Goal: Information Seeking & Learning: Learn about a topic

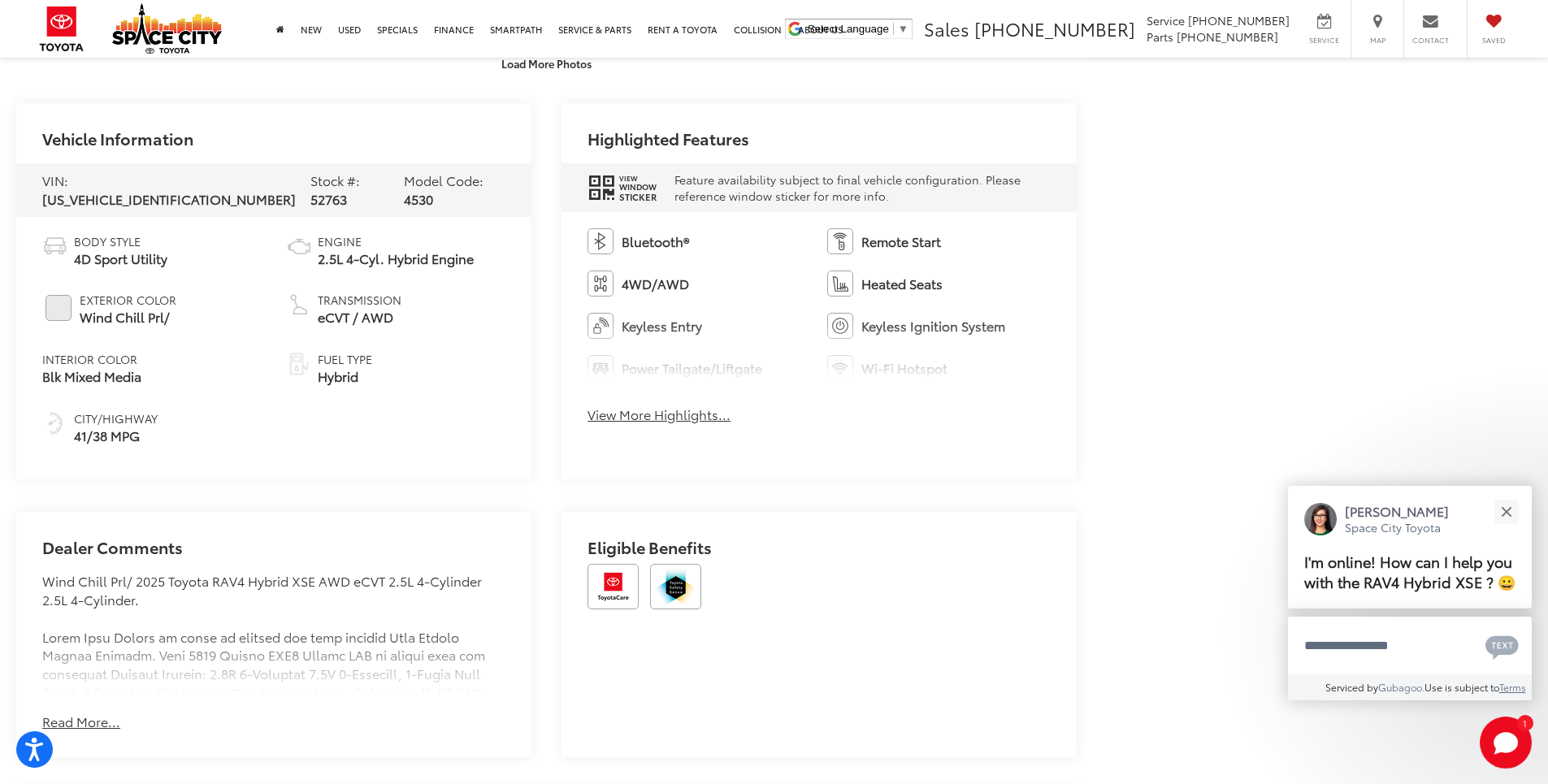
scroll to position [975, 0]
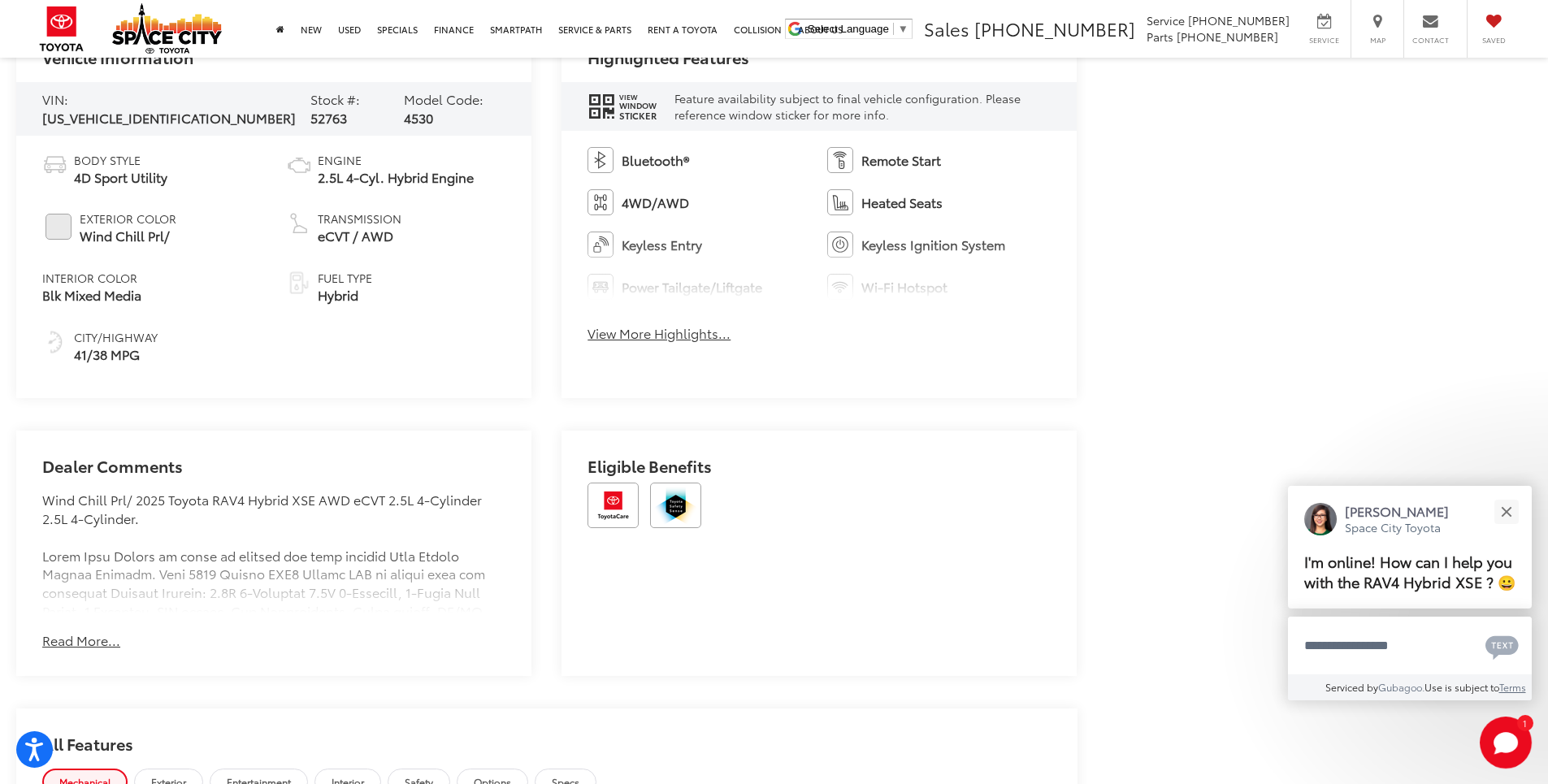
click at [98, 631] on button "Read More..." at bounding box center [81, 640] width 78 height 19
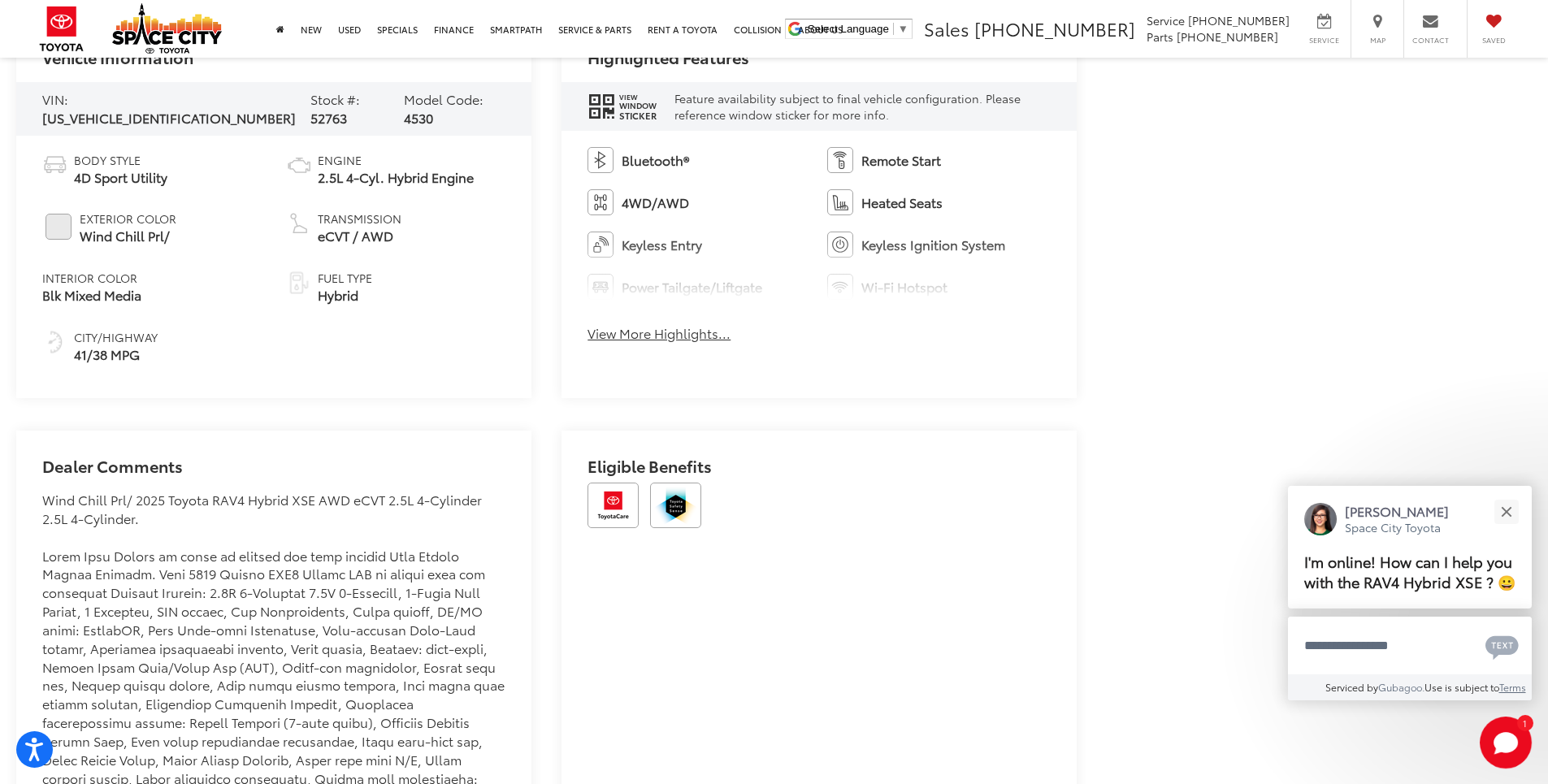
scroll to position [893, 0]
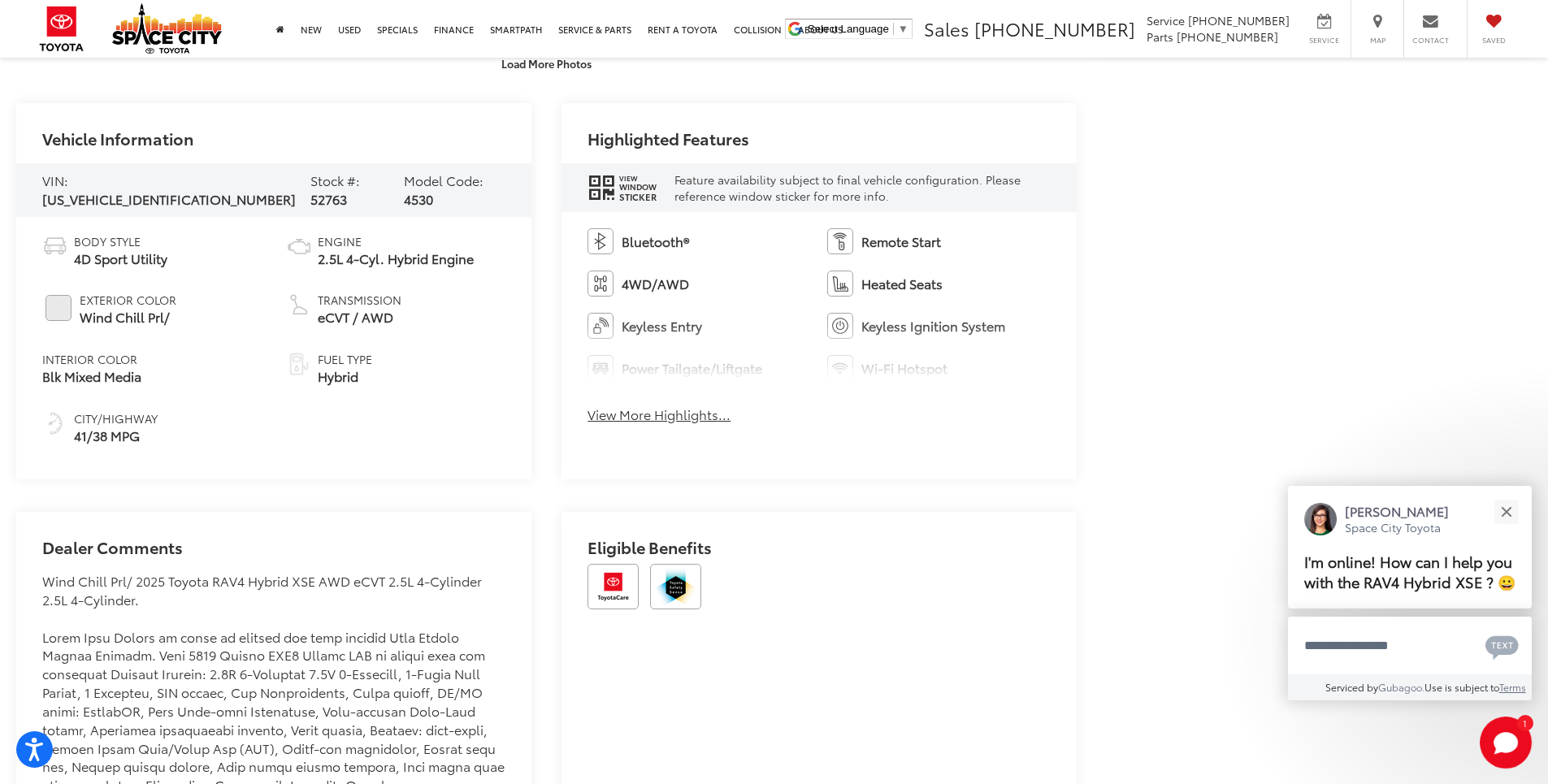
click at [656, 403] on div "Bluetooth® Remote Start 4WD/AWD Heated Seats Keyless Entry Keyless Ignition Sys…" at bounding box center [819, 331] width 515 height 238
click at [664, 417] on button "View More Highlights..." at bounding box center [659, 415] width 143 height 19
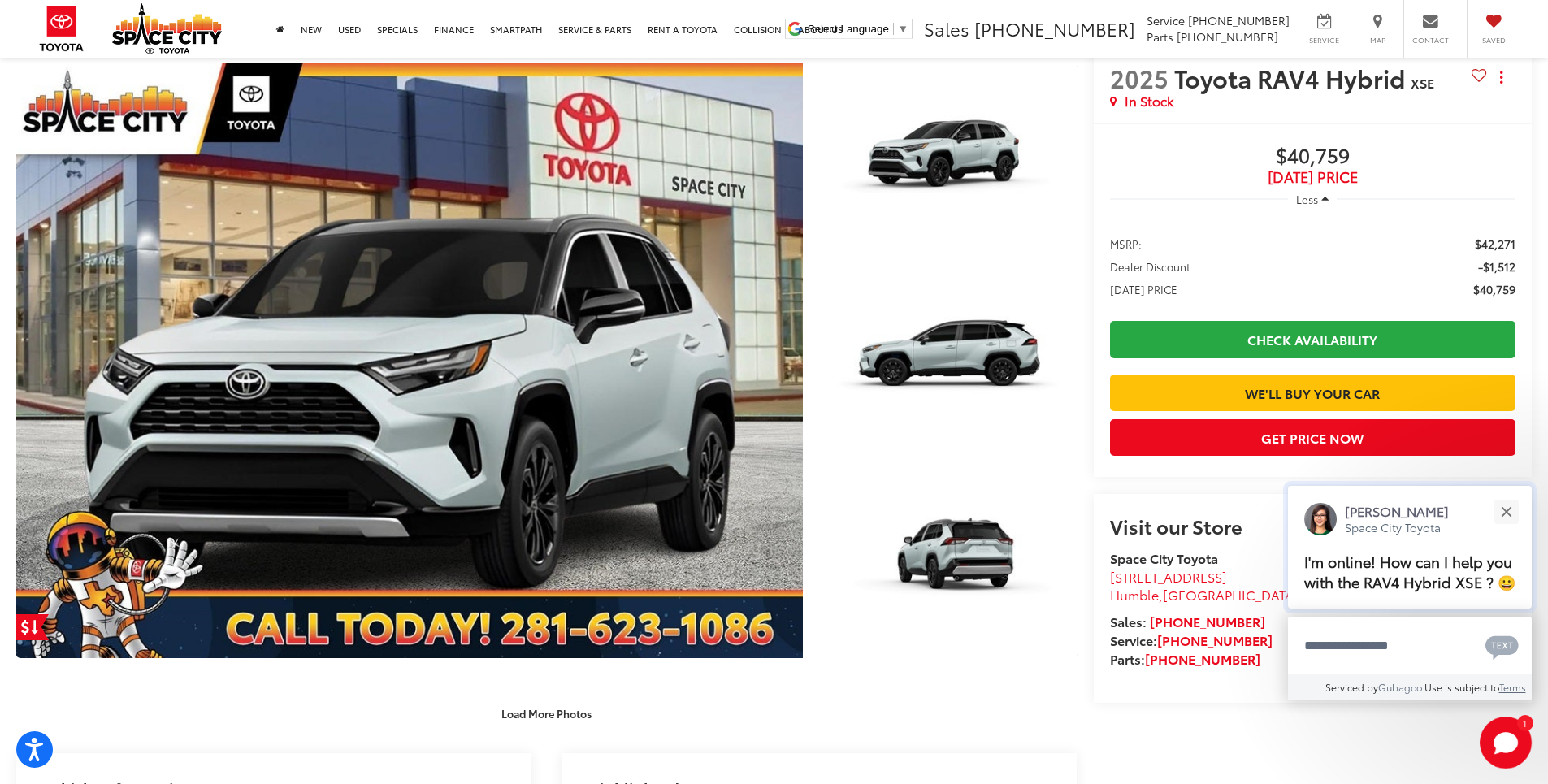
scroll to position [325, 0]
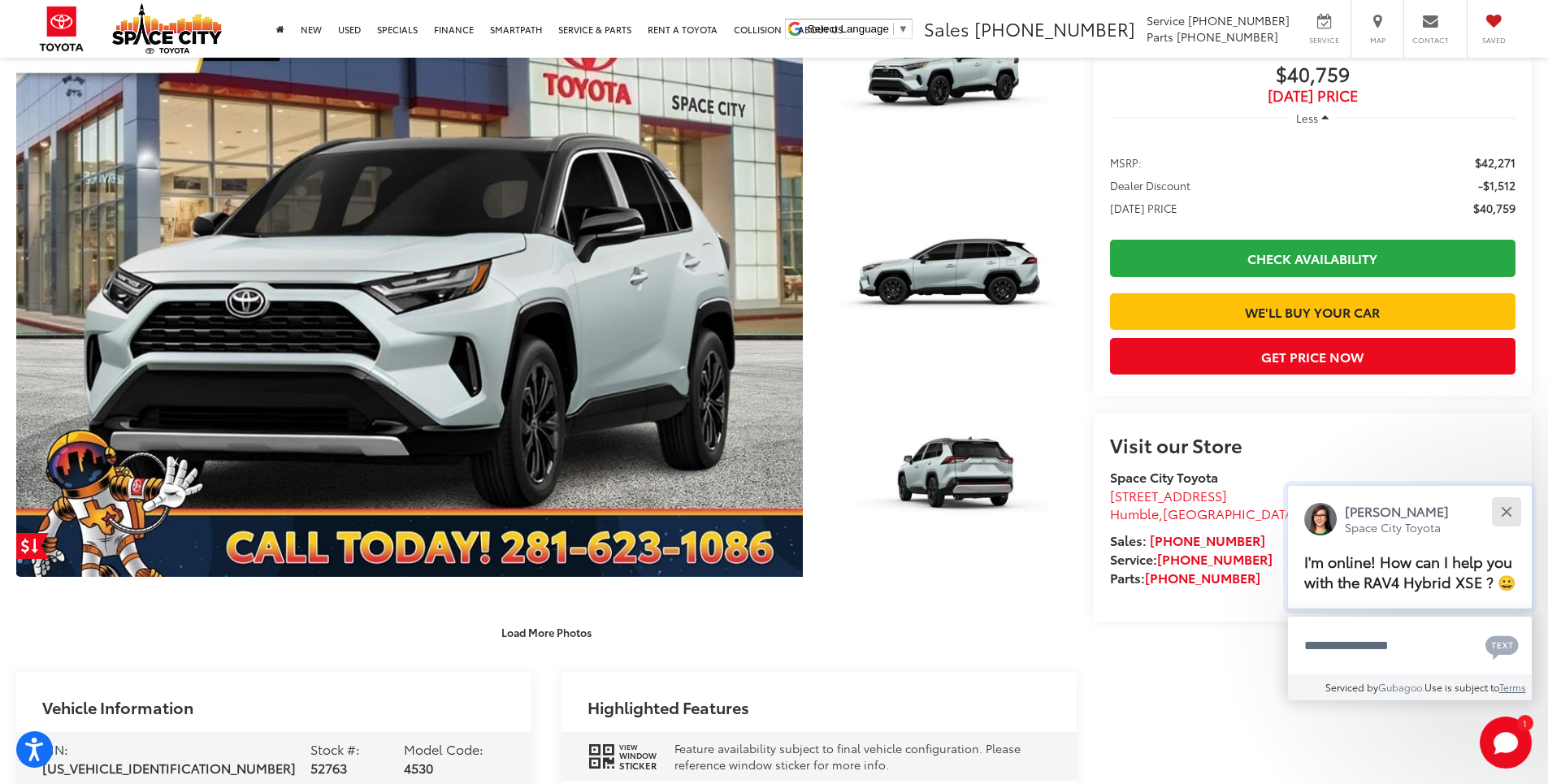
click at [1491, 514] on button "Close" at bounding box center [1506, 511] width 35 height 35
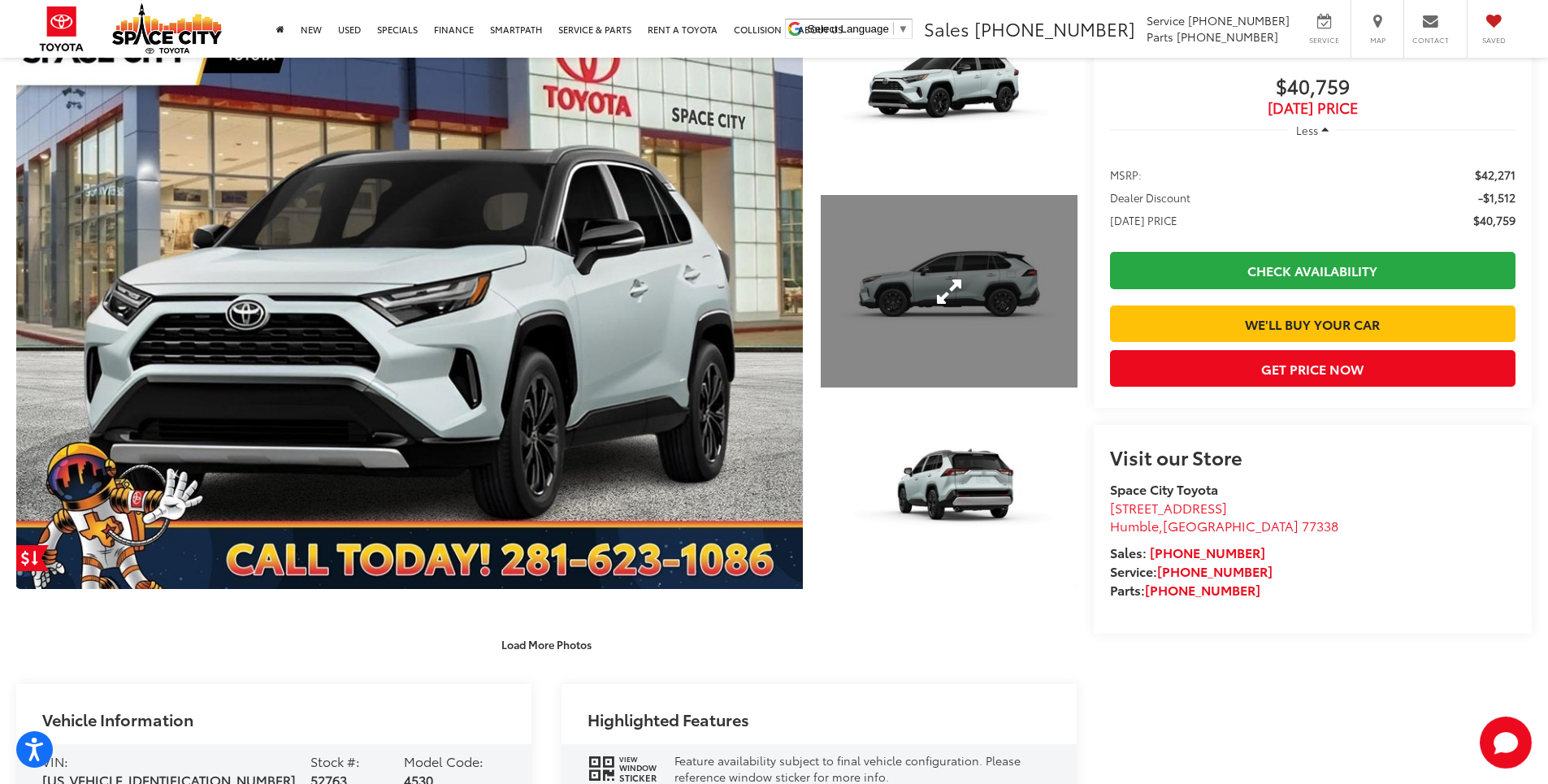
scroll to position [556, 0]
